Goal: Task Accomplishment & Management: Complete application form

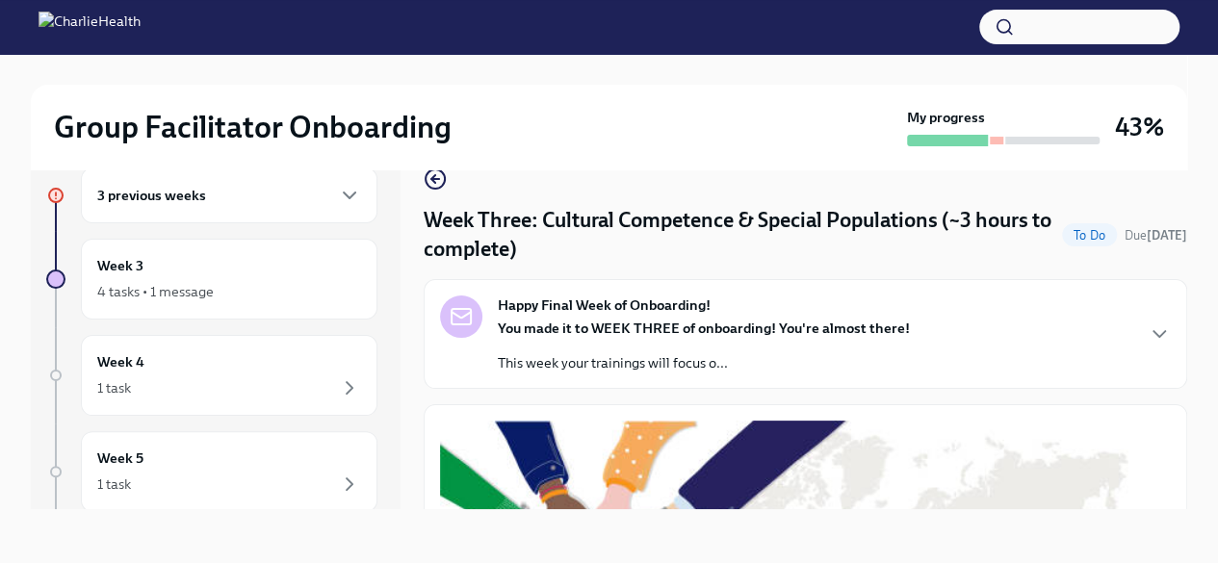
scroll to position [624, 0]
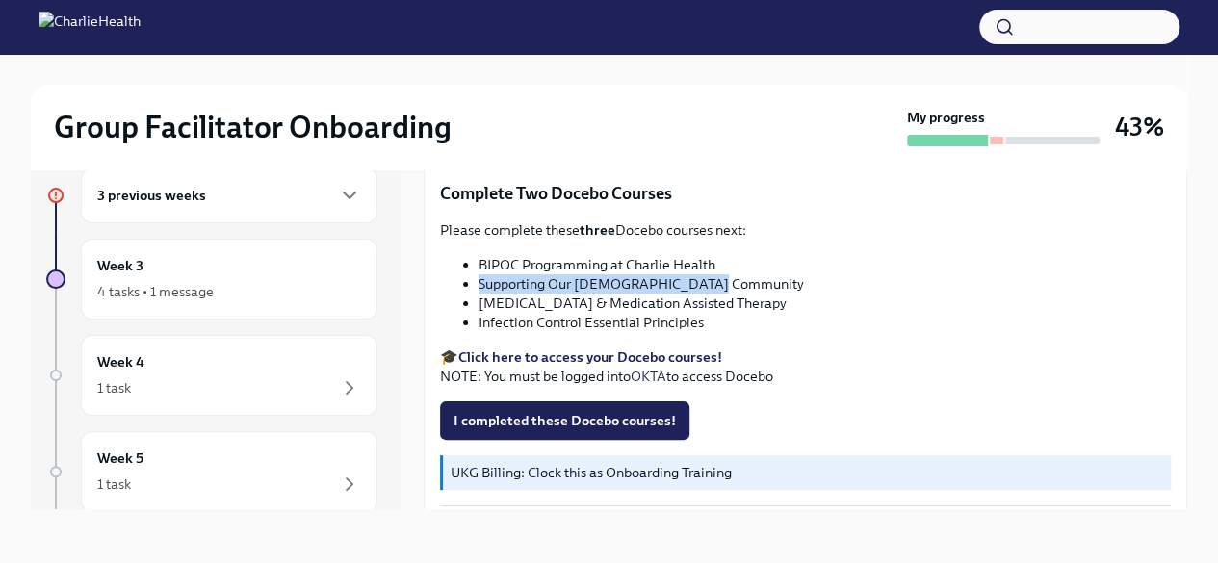
drag, startPoint x: 816, startPoint y: 297, endPoint x: 480, endPoint y: 298, distance: 335.1
click at [480, 298] on li "[MEDICAL_DATA] & Medication Assisted Therapy" at bounding box center [825, 303] width 692 height 19
copy li "[MEDICAL_DATA] & Medication Assisted Therapy"
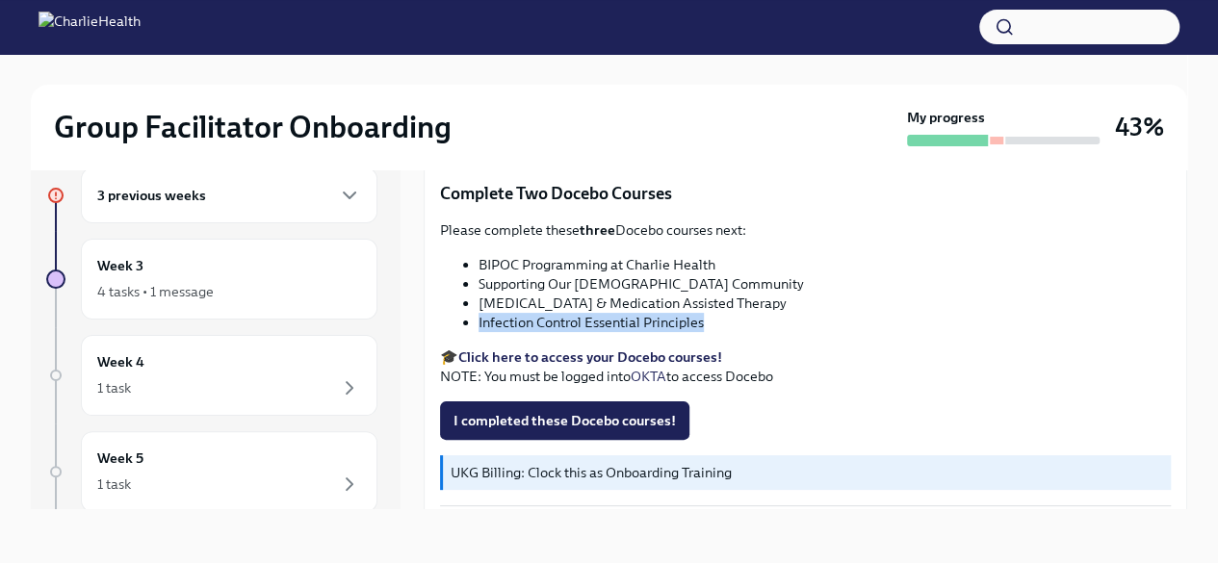
drag, startPoint x: 707, startPoint y: 320, endPoint x: 480, endPoint y: 320, distance: 227.2
click at [480, 320] on li "Infection Control Essential Principles" at bounding box center [825, 322] width 692 height 19
copy li "Infection Control Essential Principles"
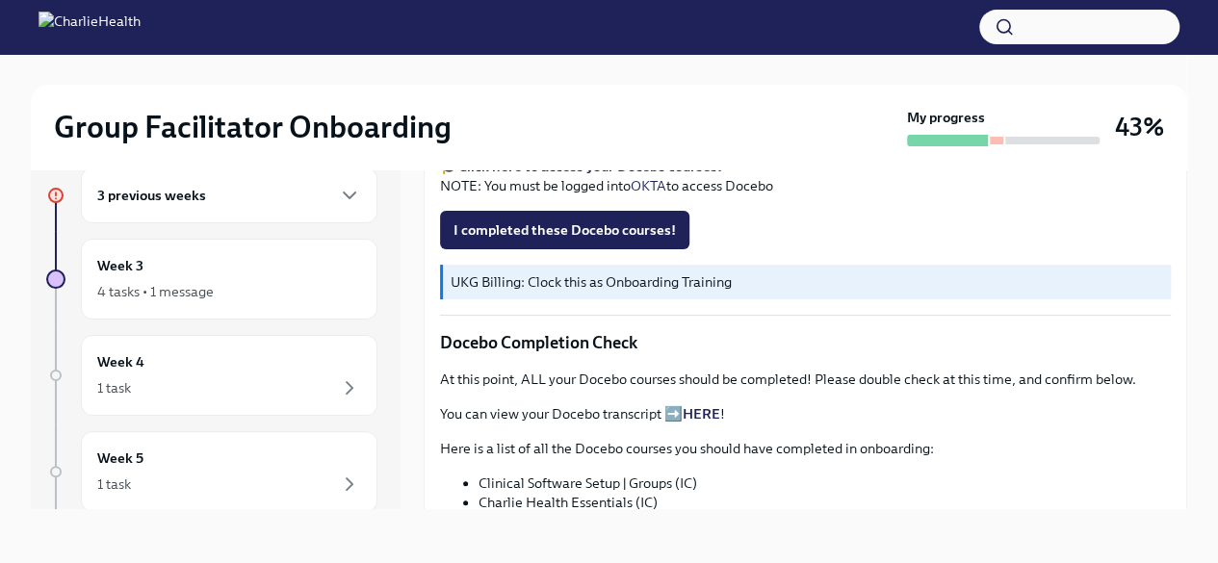
scroll to position [817, 0]
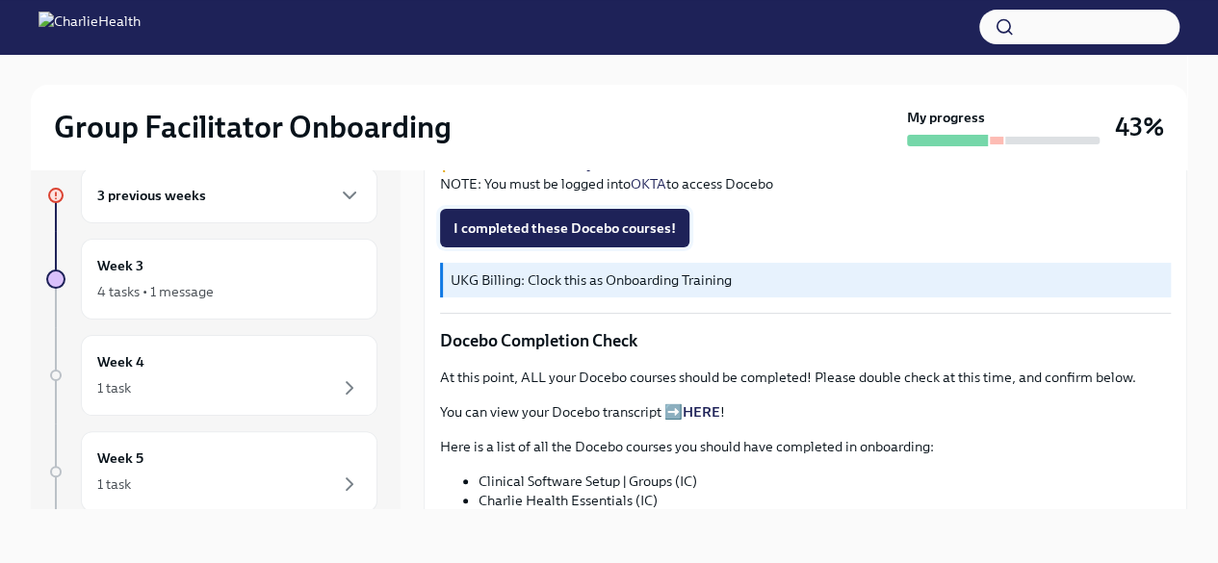
click at [562, 211] on button "I completed these Docebo courses!" at bounding box center [564, 228] width 249 height 39
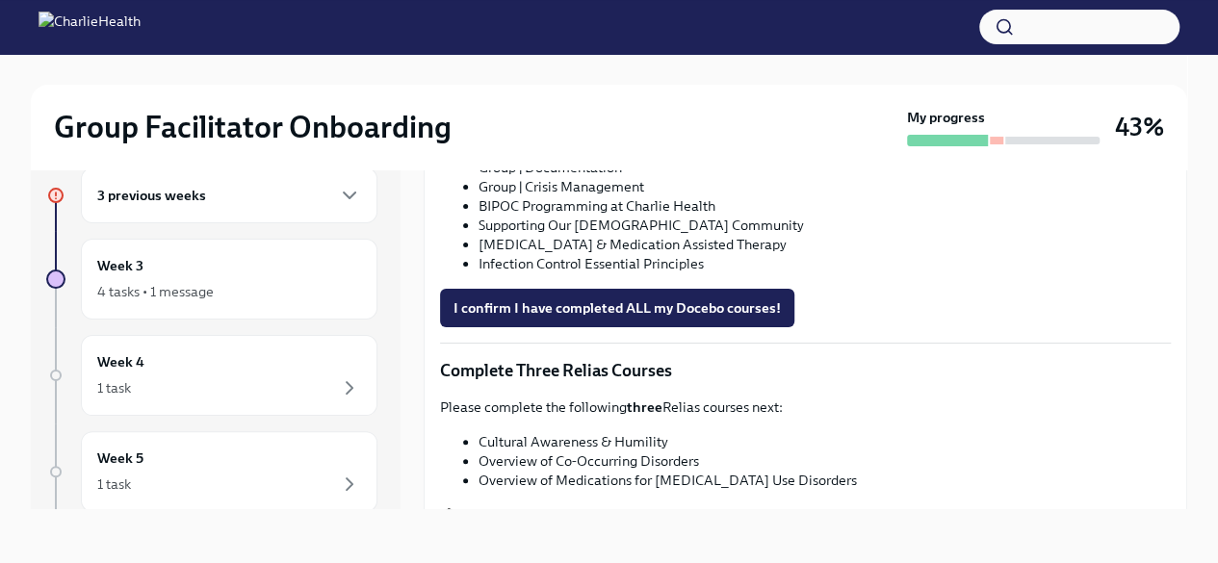
scroll to position [1394, 0]
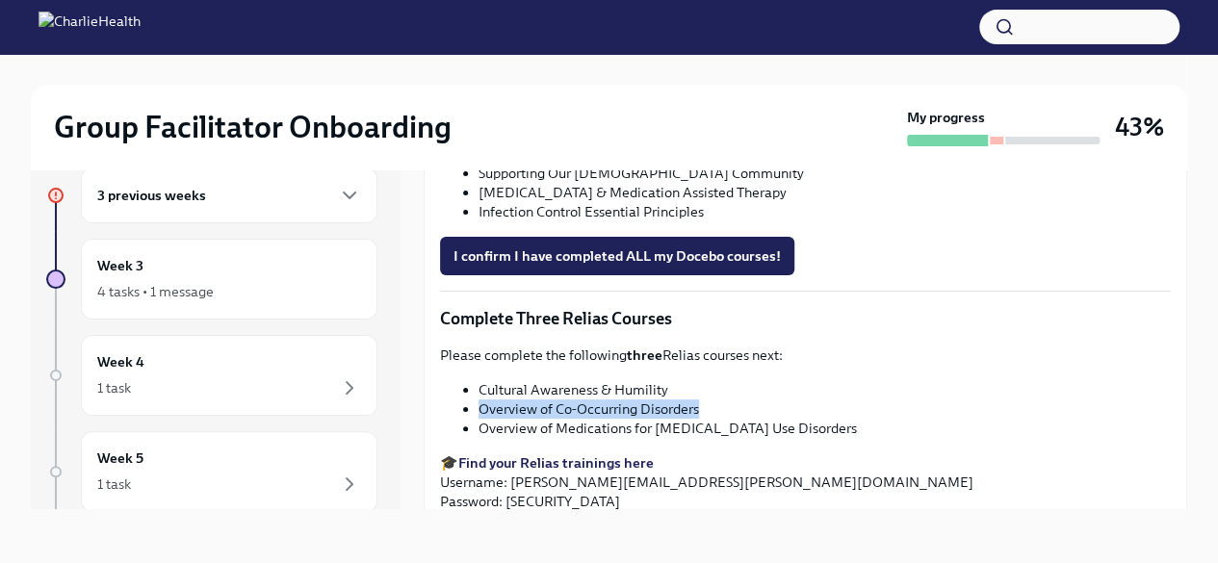
drag, startPoint x: 699, startPoint y: 402, endPoint x: 490, endPoint y: 397, distance: 209.0
click at [480, 407] on li "Overview of Co-Occurring Disorders" at bounding box center [825, 409] width 692 height 19
copy li "Overview of Co-Occurring Disorders"
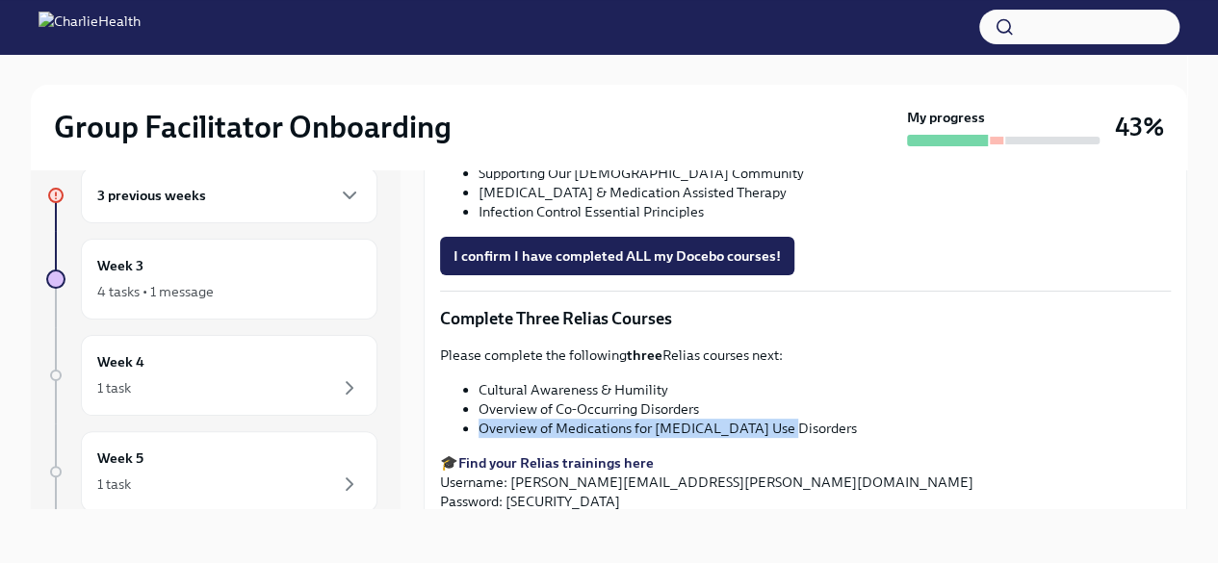
drag, startPoint x: 779, startPoint y: 422, endPoint x: 479, endPoint y: 423, distance: 300.4
click at [479, 424] on li "Overview of Medications for [MEDICAL_DATA] Use Disorders" at bounding box center [825, 428] width 692 height 19
copy li "Overview of Medications for [MEDICAL_DATA]"
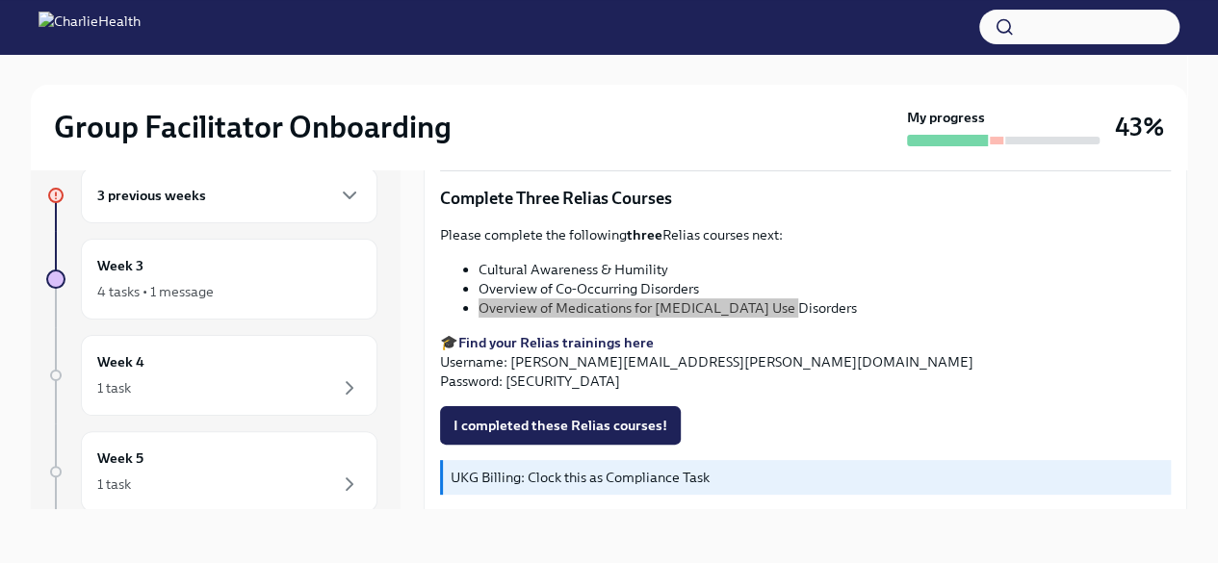
scroll to position [1491, 0]
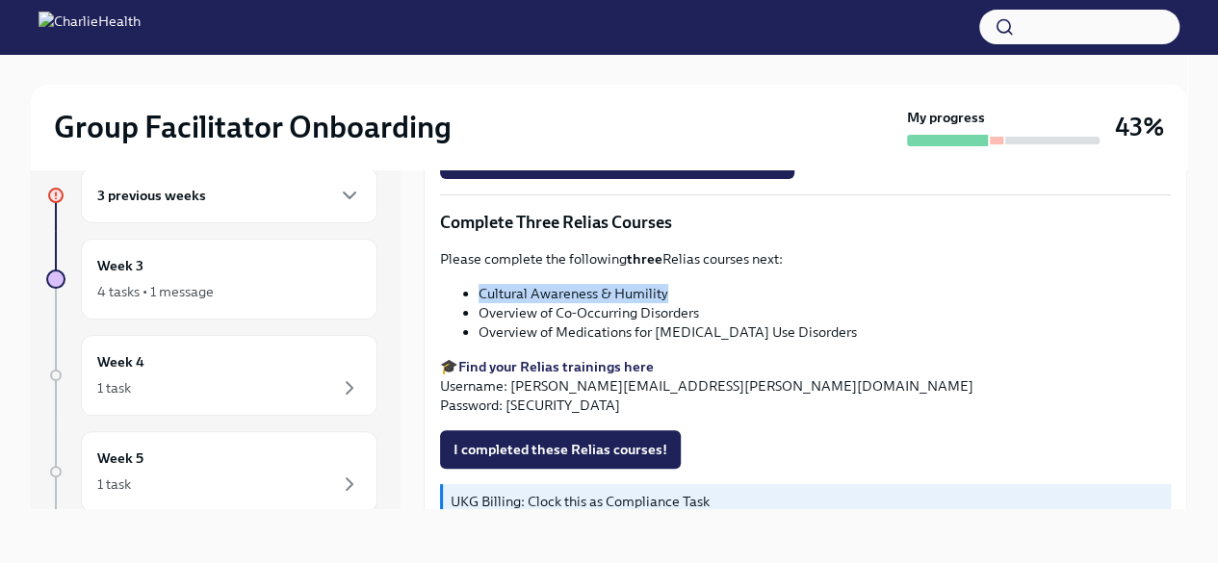
drag, startPoint x: 665, startPoint y: 282, endPoint x: 476, endPoint y: 291, distance: 189.9
click at [476, 291] on ul "Cultural Awareness & Humility Overview of Co-Occurring Disorders Overview of Me…" at bounding box center [805, 313] width 731 height 58
copy li "Cultural Awareness & Humility"
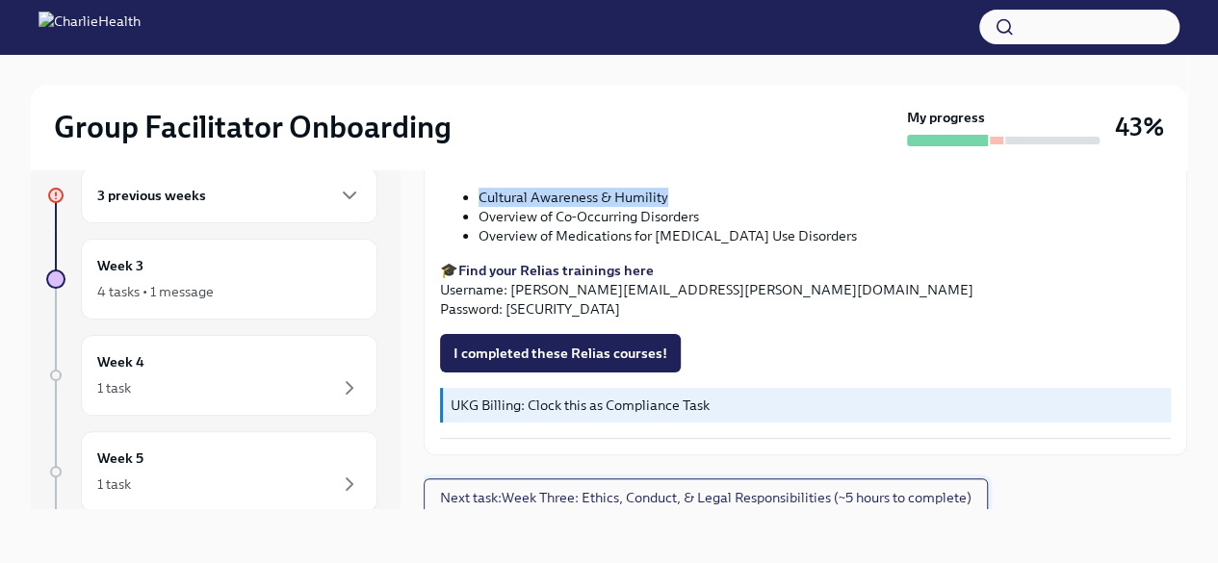
click at [690, 492] on span "Next task : Week Three: Ethics, Conduct, & Legal Responsibilities (~5 hours to …" at bounding box center [706, 497] width 532 height 19
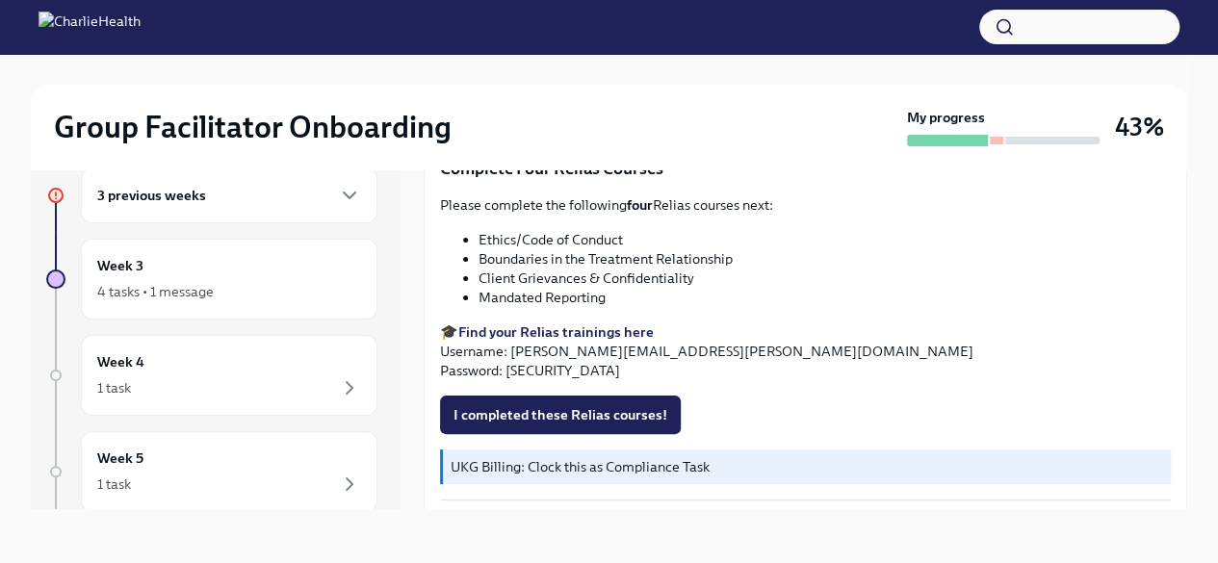
scroll to position [770, 0]
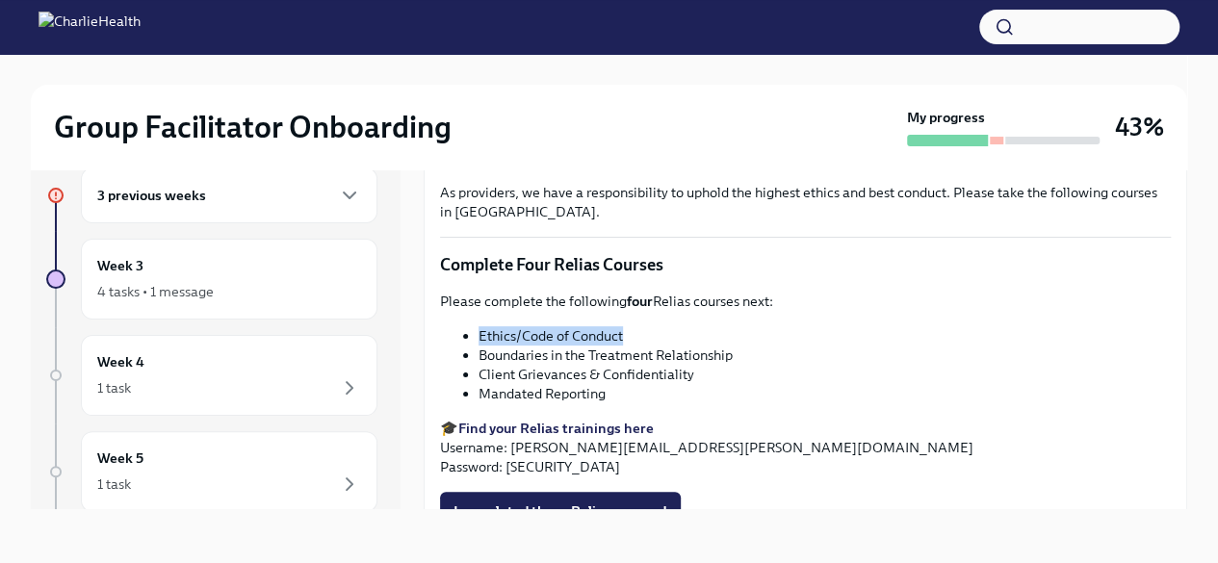
drag, startPoint x: 634, startPoint y: 329, endPoint x: 473, endPoint y: 319, distance: 161.2
click at [473, 326] on ul "Ethics/Code of Conduct Boundaries in the Treatment Relationship Client Grievanc…" at bounding box center [805, 364] width 731 height 77
copy li "Ethics/Code of Conduct"
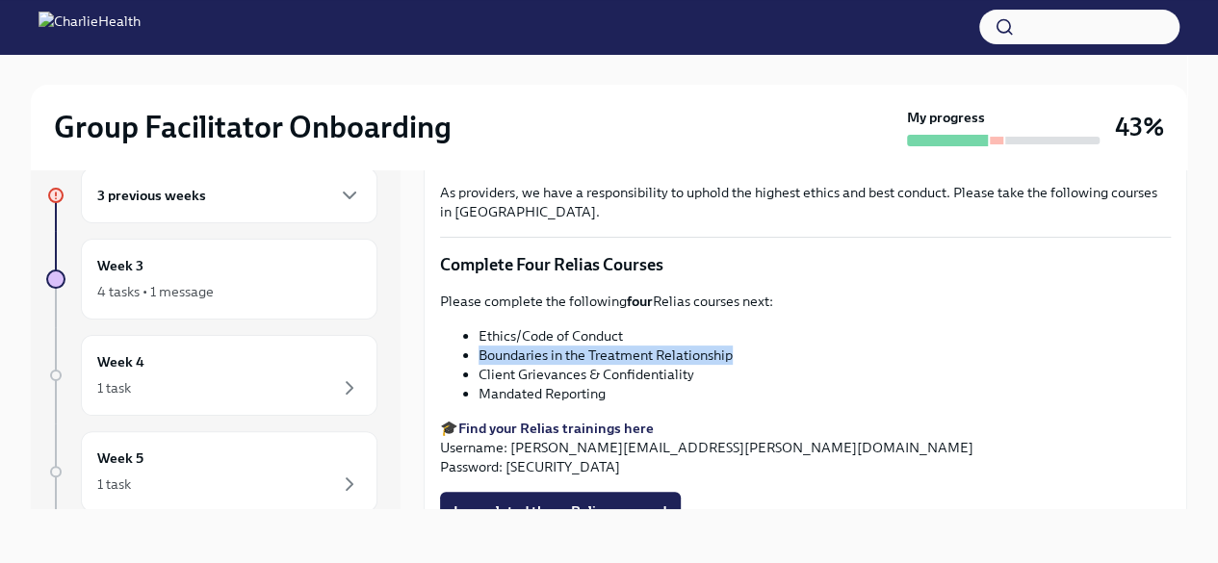
drag, startPoint x: 741, startPoint y: 340, endPoint x: 480, endPoint y: 337, distance: 261.9
click at [480, 346] on li "Boundaries in the Treatment Relationship" at bounding box center [825, 355] width 692 height 19
copy li "Boundaries in the Treatment Relationship"
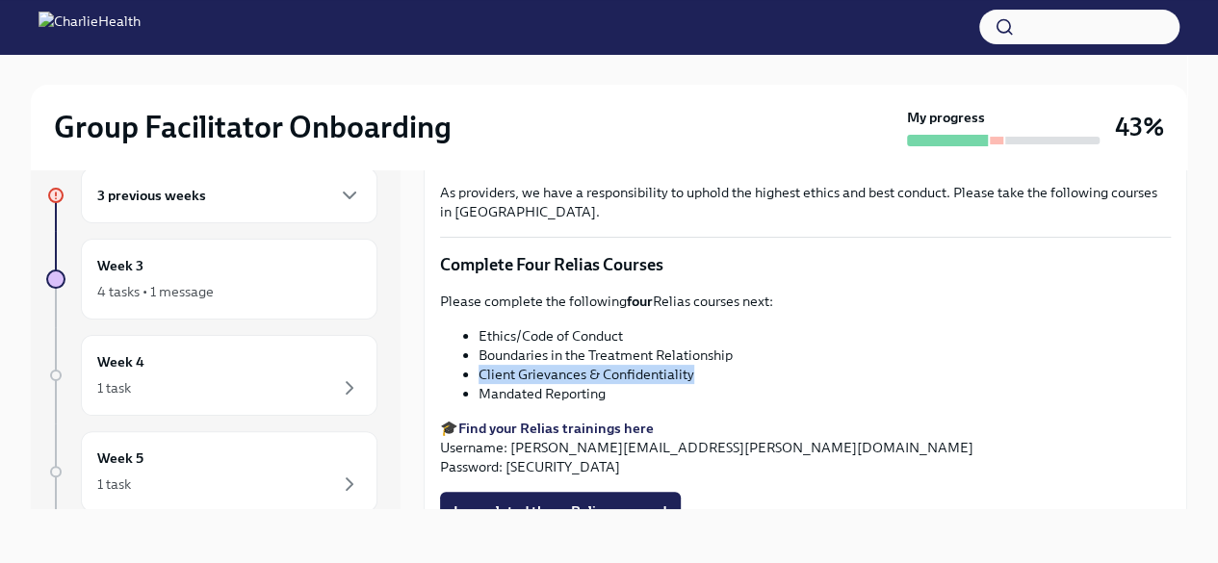
drag, startPoint x: 691, startPoint y: 366, endPoint x: 477, endPoint y: 368, distance: 214.7
click at [477, 368] on ul "Ethics/Code of Conduct Boundaries in the Treatment Relationship Client Grievanc…" at bounding box center [805, 364] width 731 height 77
copy li "Client Grievances & Confidentiality"
drag, startPoint x: 614, startPoint y: 384, endPoint x: 480, endPoint y: 380, distance: 134.9
click at [480, 384] on li "Mandated Reporting" at bounding box center [825, 393] width 692 height 19
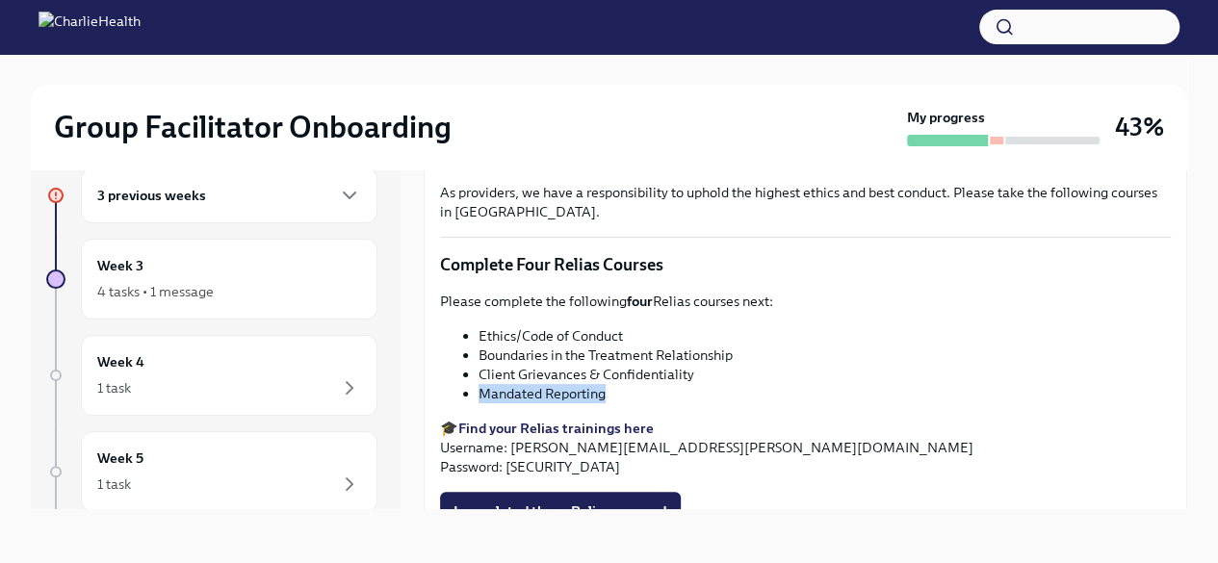
copy li "Mandated Reporting"
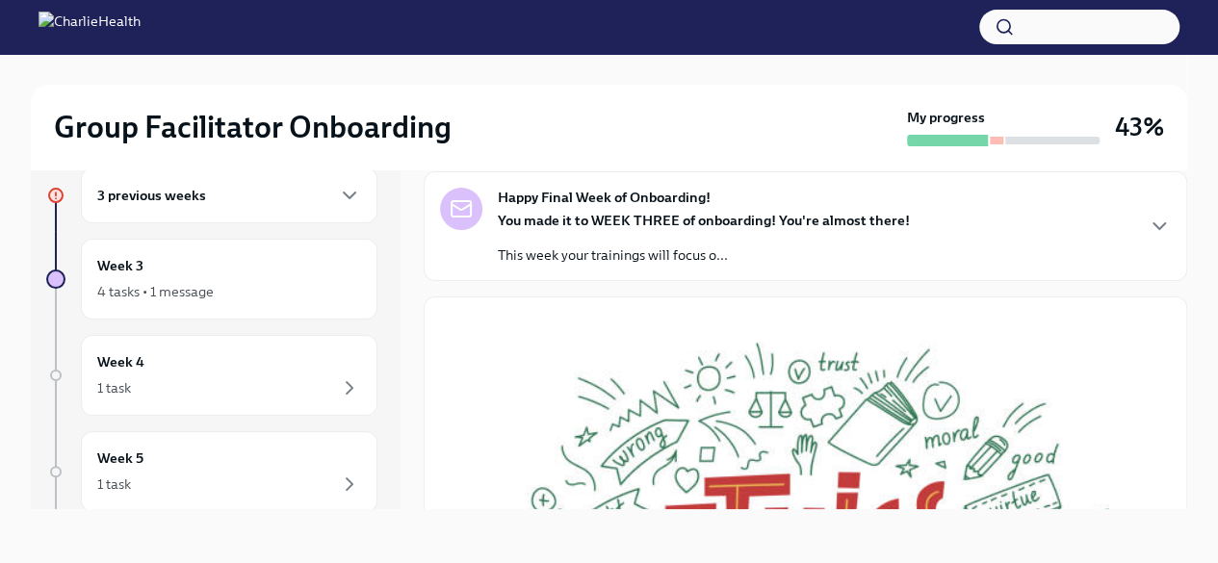
scroll to position [0, 0]
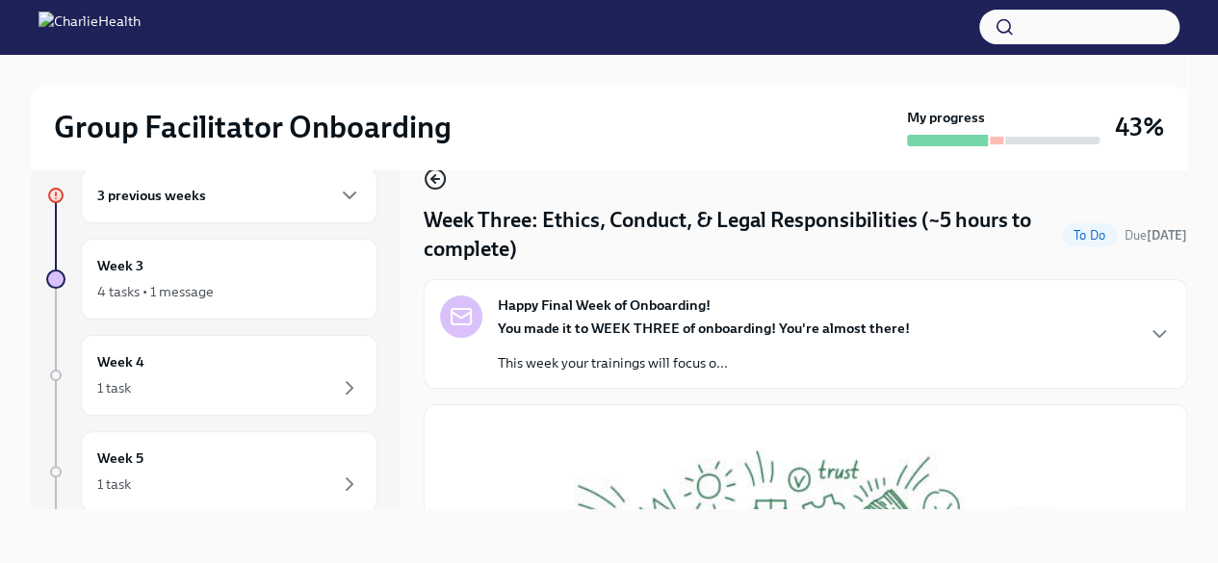
click at [428, 182] on icon "button" at bounding box center [435, 179] width 23 height 23
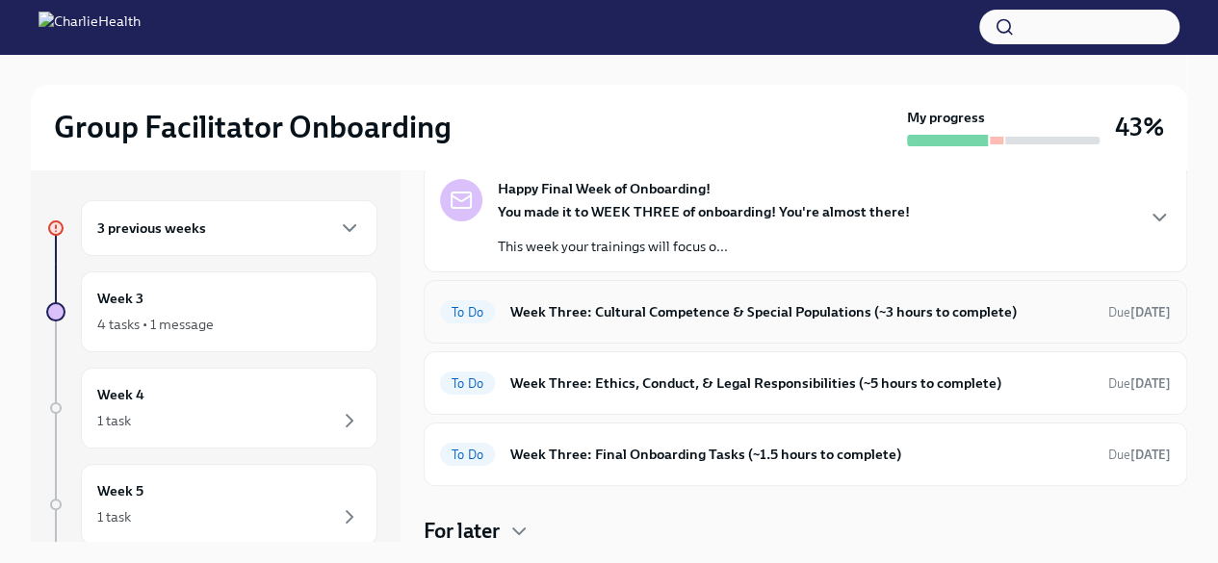
click at [620, 313] on h6 "Week Three: Cultural Competence & Special Populations (~3 hours to complete)" at bounding box center [801, 311] width 583 height 21
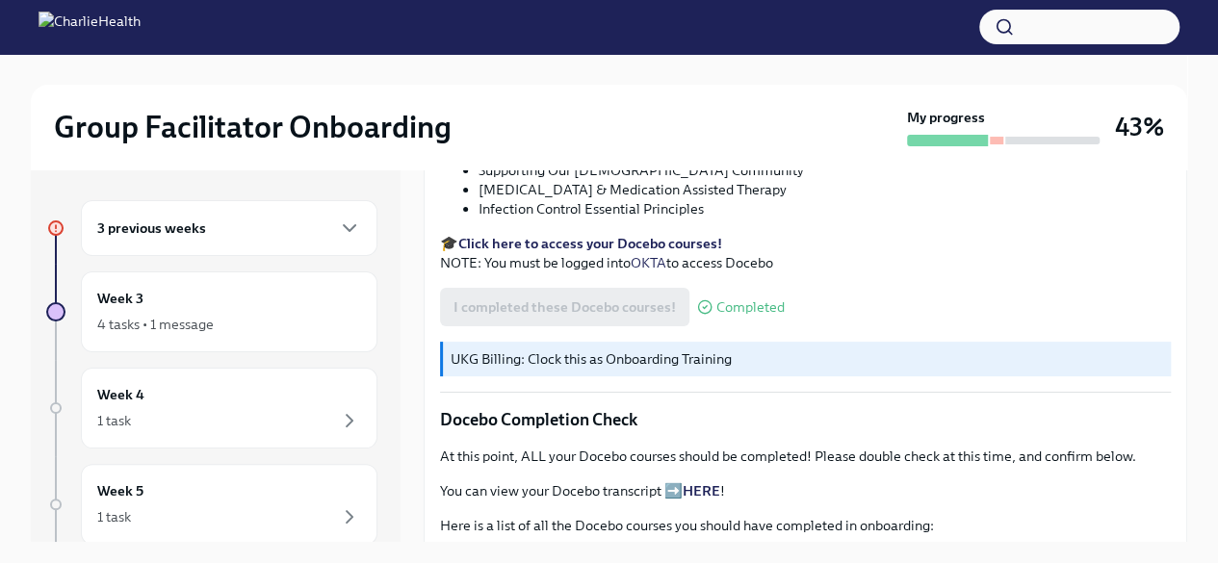
scroll to position [674, 0]
